Goal: Transaction & Acquisition: Purchase product/service

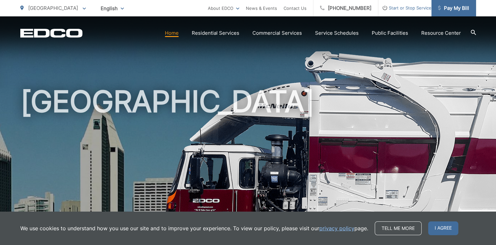
click at [456, 5] on span "Pay My Bill" at bounding box center [453, 8] width 31 height 8
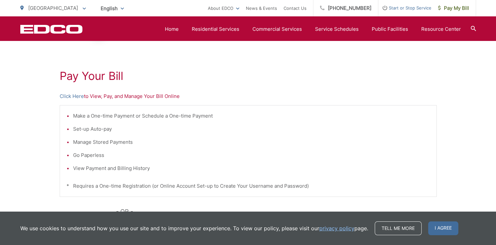
scroll to position [89, 0]
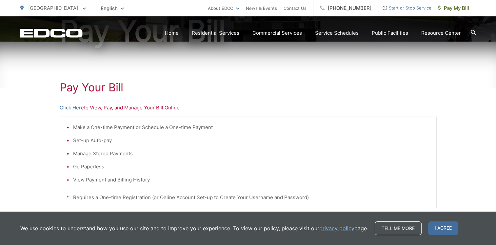
click at [151, 108] on p "Click Here to View, Pay, and Manage Your Bill Online" at bounding box center [248, 108] width 377 height 8
click at [72, 107] on link "Click Here" at bounding box center [72, 108] width 24 height 8
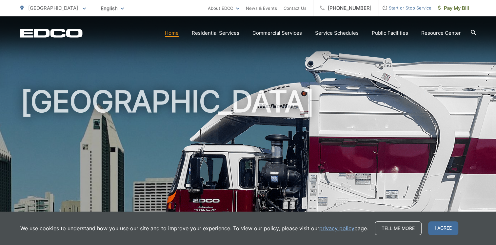
click at [44, 7] on span "[GEOGRAPHIC_DATA]" at bounding box center [53, 8] width 50 height 6
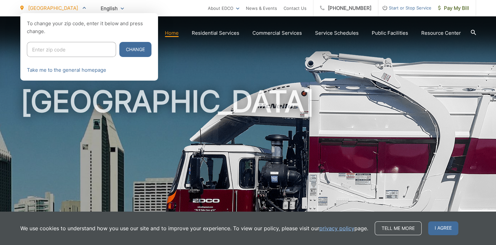
click at [204, 77] on div at bounding box center [248, 135] width 496 height 245
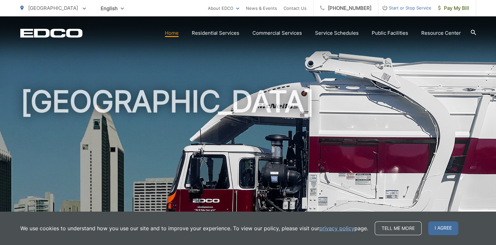
click at [386, 7] on span "Start or Stop Service" at bounding box center [404, 8] width 53 height 8
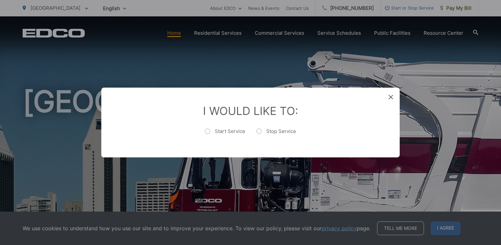
click at [390, 97] on icon at bounding box center [390, 97] width 5 height 5
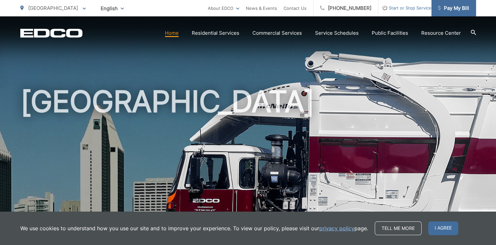
click at [468, 9] on span "Pay My Bill" at bounding box center [453, 8] width 31 height 8
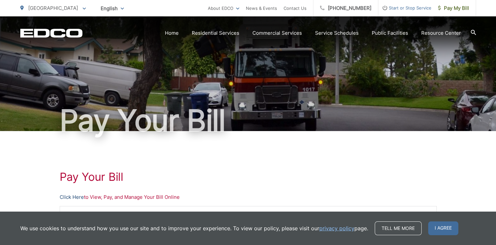
click at [76, 196] on link "Click Here" at bounding box center [72, 197] width 24 height 8
